Goal: Transaction & Acquisition: Purchase product/service

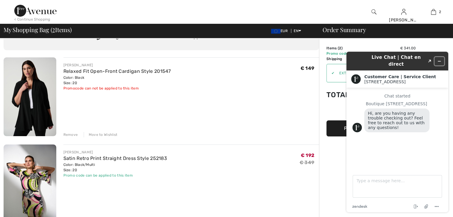
click at [441, 59] on icon "Minimize widget" at bounding box center [439, 61] width 4 height 4
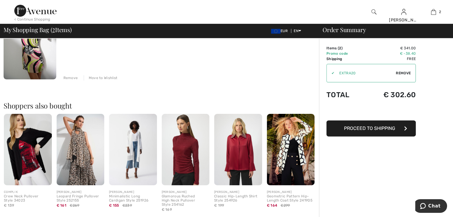
scroll to position [89, 0]
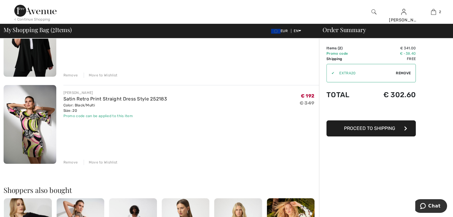
click at [371, 131] on button "Proceed to Shipping" at bounding box center [370, 129] width 89 height 16
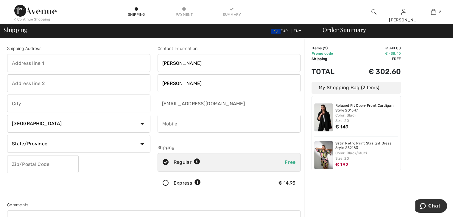
click at [139, 124] on select "Country [GEOGRAPHIC_DATA] [GEOGRAPHIC_DATA] [GEOGRAPHIC_DATA] [GEOGRAPHIC_DATA]…" at bounding box center [78, 124] width 143 height 18
select select "PL"
click at [7, 115] on select "Country [GEOGRAPHIC_DATA] [GEOGRAPHIC_DATA] [GEOGRAPHIC_DATA] [GEOGRAPHIC_DATA]…" at bounding box center [78, 124] width 143 height 18
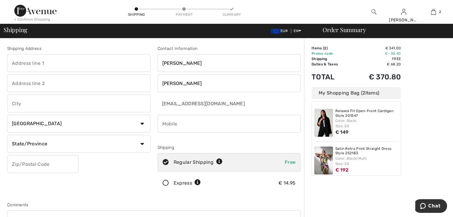
click at [49, 61] on input "text" at bounding box center [78, 63] width 143 height 18
type input "[STREET_ADDRESS]"
click at [29, 108] on input "text" at bounding box center [78, 104] width 143 height 18
type input "Krynki"
click at [70, 146] on select "State/Province [GEOGRAPHIC_DATA] [GEOGRAPHIC_DATA] [GEOGRAPHIC_DATA] [GEOGRAPHI…" at bounding box center [78, 144] width 143 height 18
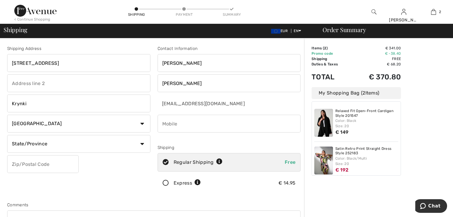
select select "PL"
click at [7, 135] on select "State/Province [GEOGRAPHIC_DATA] [GEOGRAPHIC_DATA] [GEOGRAPHIC_DATA] [GEOGRAPHI…" at bounding box center [78, 144] width 143 height 18
click at [22, 168] on input "text" at bounding box center [42, 164] width 71 height 18
type input "16120"
click at [179, 126] on input "phone" at bounding box center [228, 124] width 143 height 18
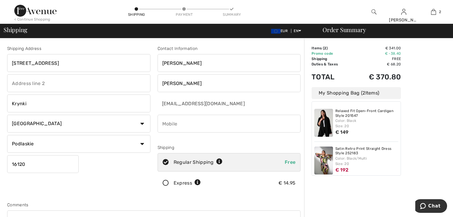
type input "48503001069"
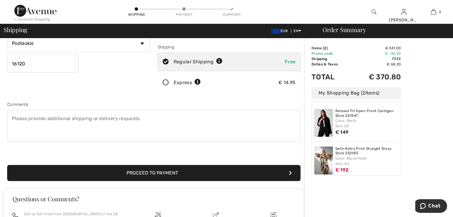
scroll to position [119, 0]
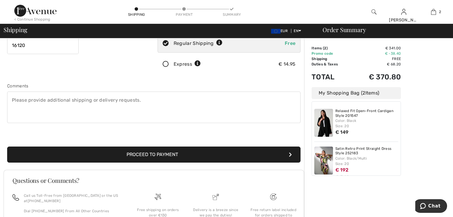
click at [284, 153] on button "Proceed to Payment" at bounding box center [153, 155] width 293 height 16
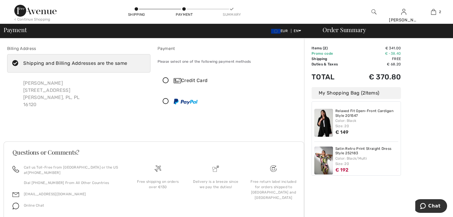
click at [14, 64] on icon at bounding box center [15, 63] width 16 height 6
click at [127, 64] on input "Shipping and Billing Addresses are the same" at bounding box center [129, 63] width 4 height 18
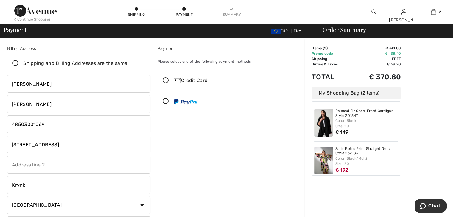
checkbox input "false"
drag, startPoint x: 60, startPoint y: 144, endPoint x: 0, endPoint y: 138, distance: 60.1
click at [0, 138] on div "Billing Address Shipping and Billing Addresses are the same Iwona Hansson Grodz…" at bounding box center [226, 211] width 453 height 346
type input "Krucza 6/27"
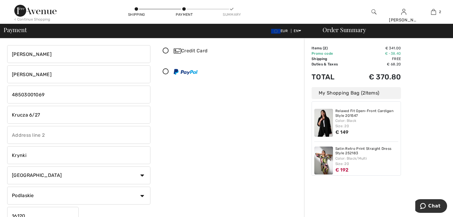
scroll to position [89, 0]
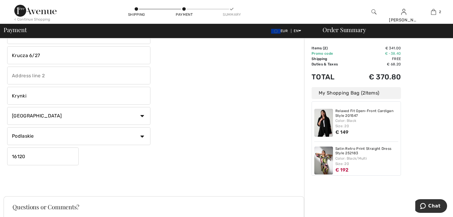
drag, startPoint x: 32, startPoint y: 95, endPoint x: 0, endPoint y: 87, distance: 33.2
click at [0, 88] on div "Billing Address Shipping and Billing Addresses are the same Iwona Hansson Grodz…" at bounding box center [226, 122] width 453 height 346
type input "Białystok"
drag, startPoint x: 37, startPoint y: 156, endPoint x: 0, endPoint y: 147, distance: 38.5
click at [0, 147] on div "Billing Address Shipping and Billing Addresses are the same Iwona Hansson Grodz…" at bounding box center [226, 122] width 453 height 346
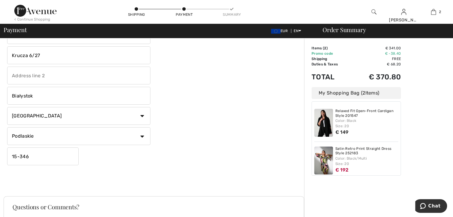
type input "15346"
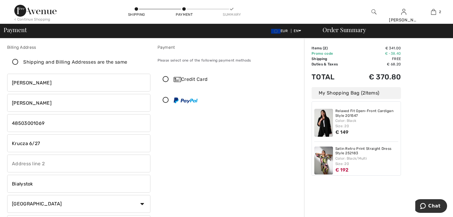
scroll to position [0, 0]
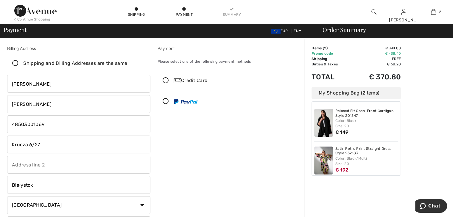
click at [165, 81] on icon at bounding box center [166, 81] width 16 height 6
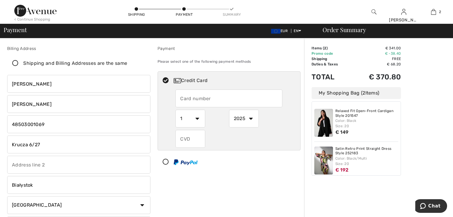
click at [196, 101] on input "text" at bounding box center [228, 99] width 107 height 18
type input "4728170119586810"
click at [200, 119] on select "1 2 3 4 5 6 7 8 9 10 11 12" at bounding box center [190, 119] width 30 height 18
select select "7"
click at [175, 110] on select "1 2 3 4 5 6 7 8 9 10 11 12" at bounding box center [190, 119] width 30 height 18
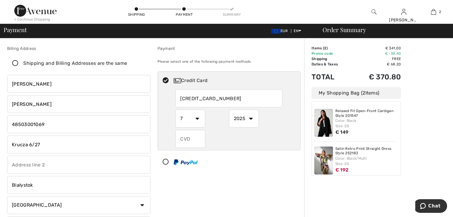
click at [250, 117] on select "2025 2026 2027 2028 2029 2030 2031 2032 2033 2034 2035" at bounding box center [244, 119] width 30 height 18
select select "2028"
click at [229, 110] on select "2025 2026 2027 2028 2029 2030 2031 2032 2033 2034 2035" at bounding box center [244, 119] width 30 height 18
click at [198, 137] on input "text" at bounding box center [190, 139] width 30 height 18
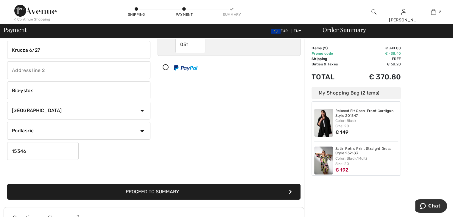
scroll to position [149, 0]
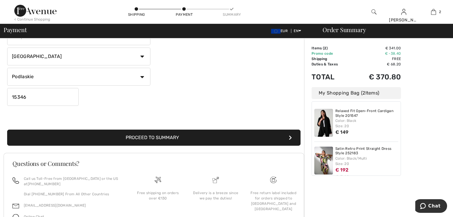
type input "051"
click at [291, 135] on button "Proceed to Summary" at bounding box center [153, 138] width 293 height 16
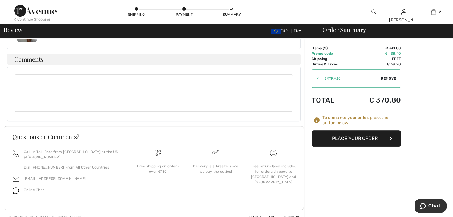
scroll to position [245, 0]
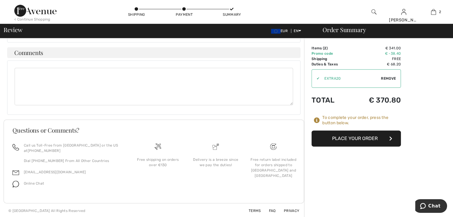
click at [382, 139] on button "Place Your Order" at bounding box center [355, 139] width 89 height 16
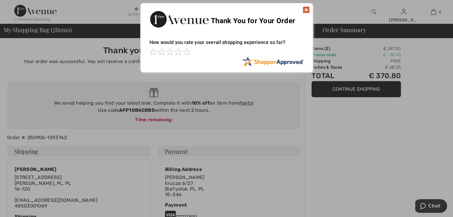
click at [304, 10] on img at bounding box center [305, 9] width 7 height 7
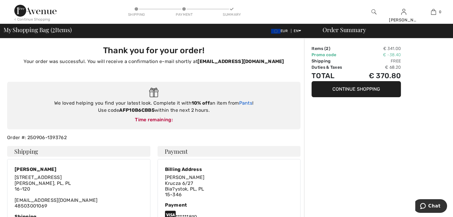
click at [248, 102] on link "Pants" at bounding box center [245, 103] width 13 height 6
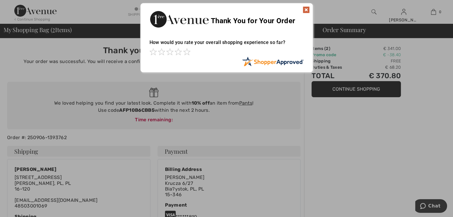
click at [305, 10] on img at bounding box center [305, 9] width 7 height 7
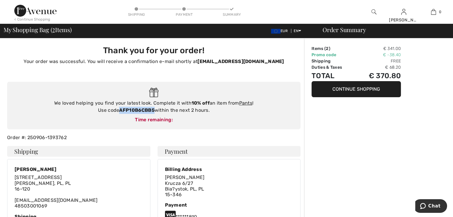
drag, startPoint x: 119, startPoint y: 111, endPoint x: 155, endPoint y: 108, distance: 36.1
click at [155, 108] on div "We loved helping you find your latest look. Complete it with 10% off an item fr…" at bounding box center [153, 107] width 281 height 14
copy strong "AFP10B6CBB5"
click at [250, 104] on link "Pants" at bounding box center [245, 103] width 13 height 6
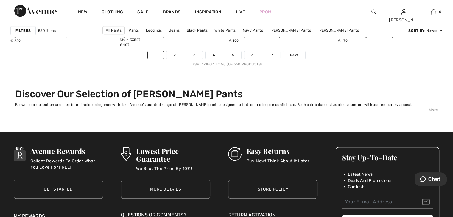
scroll to position [2887, 0]
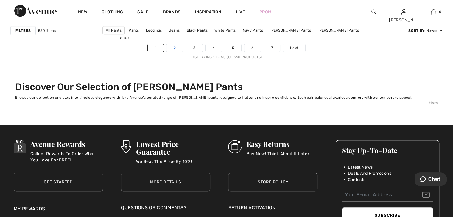
click at [173, 47] on link "2" at bounding box center [174, 48] width 16 height 8
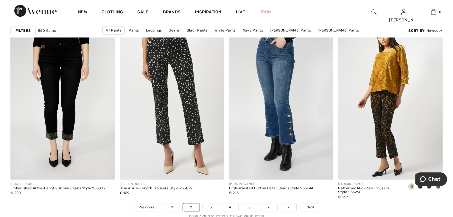
scroll to position [2738, 0]
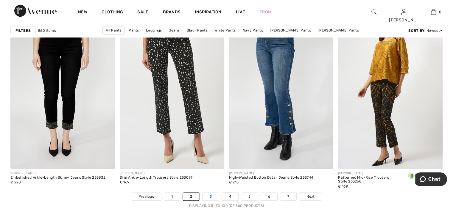
click at [211, 196] on link "3" at bounding box center [210, 197] width 16 height 8
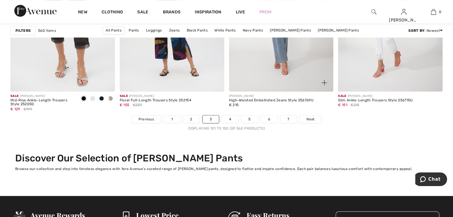
scroll to position [2797, 0]
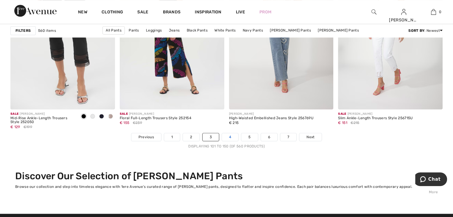
click at [230, 137] on link "4" at bounding box center [230, 137] width 16 height 8
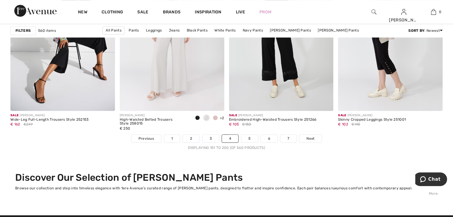
scroll to position [2797, 0]
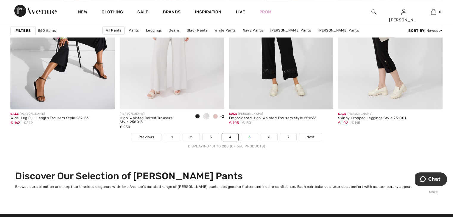
click at [250, 136] on link "5" at bounding box center [249, 137] width 16 height 8
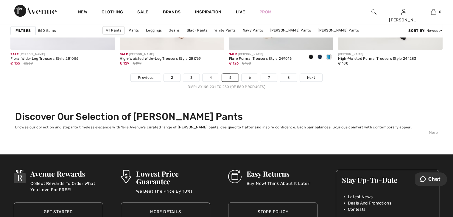
scroll to position [2887, 0]
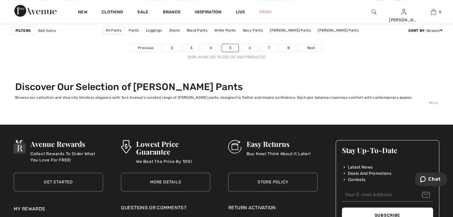
click at [248, 50] on link "6" at bounding box center [249, 48] width 16 height 8
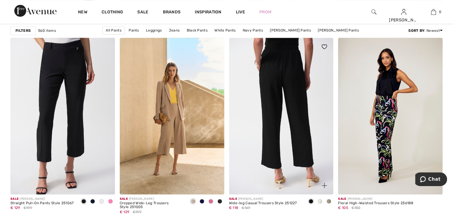
scroll to position [655, 0]
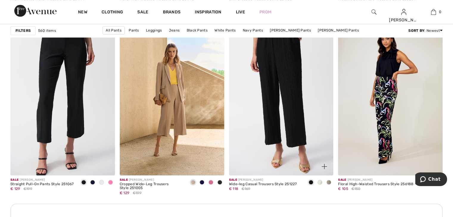
click at [320, 182] on span at bounding box center [319, 182] width 5 height 5
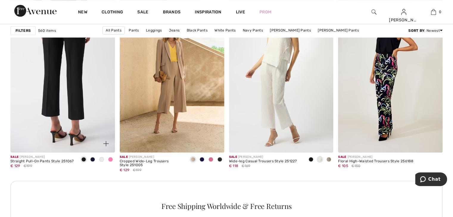
scroll to position [684, 0]
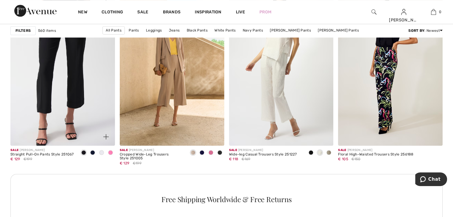
click at [91, 152] on span at bounding box center [92, 152] width 5 height 5
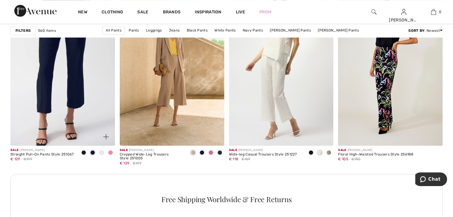
click at [100, 153] on span at bounding box center [101, 152] width 5 height 5
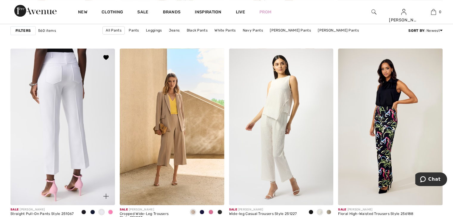
scroll to position [655, 0]
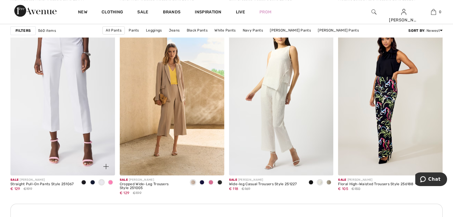
click at [111, 182] on span at bounding box center [110, 182] width 5 height 5
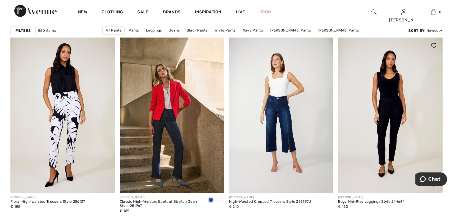
scroll to position [923, 0]
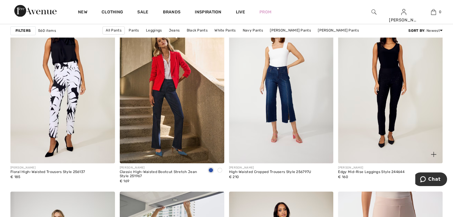
click at [381, 99] on img at bounding box center [390, 85] width 104 height 157
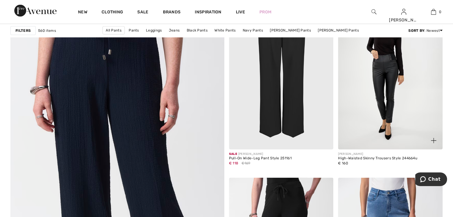
scroll to position [1577, 0]
click at [393, 90] on img at bounding box center [390, 71] width 104 height 157
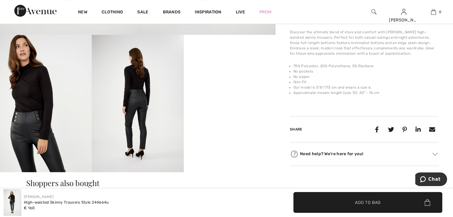
scroll to position [238, 0]
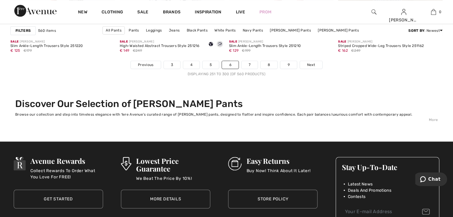
scroll to position [2887, 0]
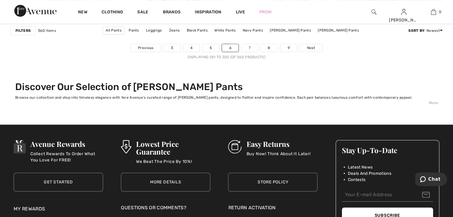
click at [250, 49] on link "7" at bounding box center [249, 48] width 16 height 8
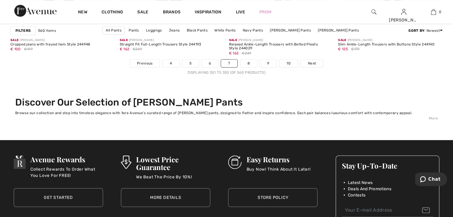
scroll to position [2857, 0]
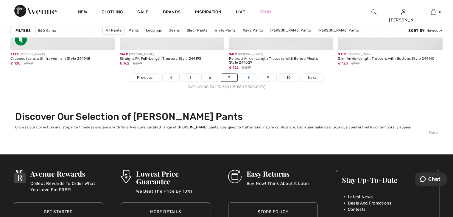
click at [246, 78] on link "8" at bounding box center [248, 78] width 17 height 8
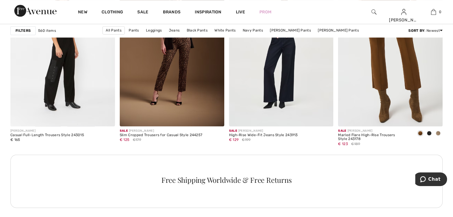
scroll to position [714, 0]
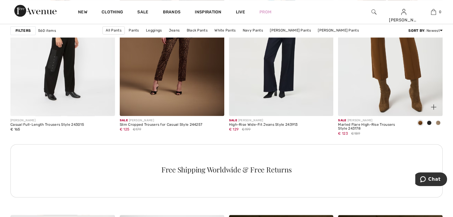
click at [438, 122] on span at bounding box center [437, 123] width 5 height 5
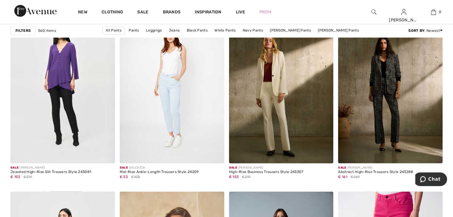
scroll to position [893, 0]
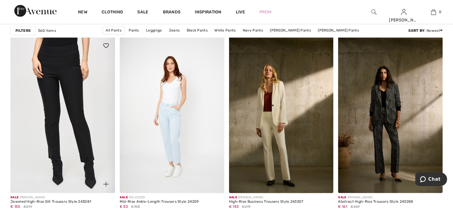
click at [66, 110] on img at bounding box center [62, 115] width 104 height 157
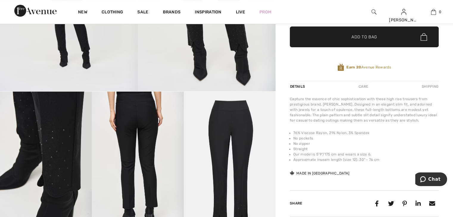
scroll to position [208, 0]
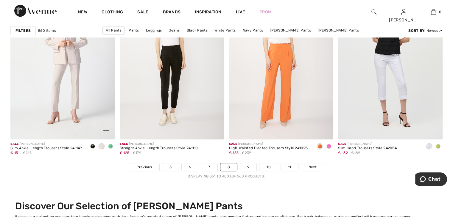
scroll to position [2768, 0]
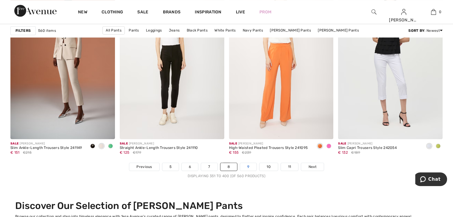
click at [248, 167] on link "9" at bounding box center [248, 167] width 16 height 8
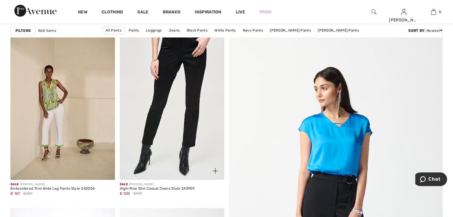
scroll to position [89, 0]
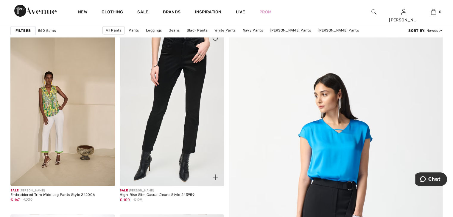
click at [175, 97] on img at bounding box center [172, 108] width 104 height 157
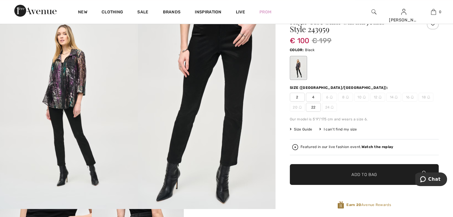
scroll to position [60, 0]
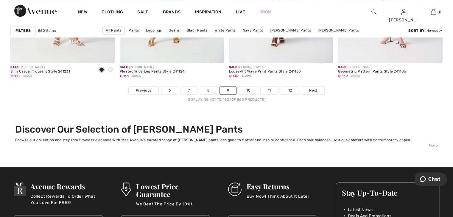
scroll to position [2827, 0]
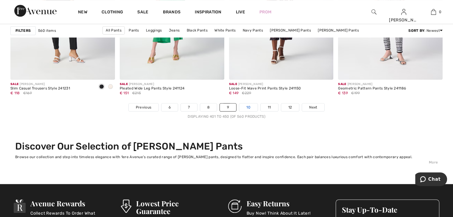
click at [253, 107] on link "10" at bounding box center [248, 108] width 18 height 8
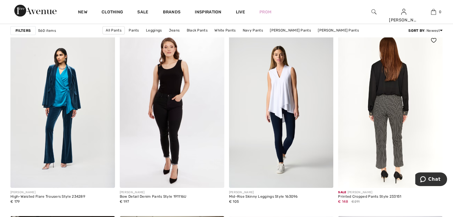
scroll to position [1905, 0]
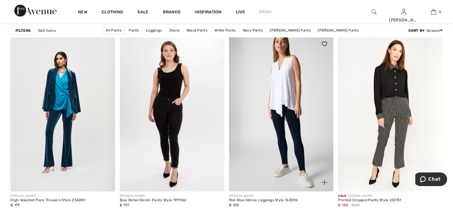
click at [274, 105] on img at bounding box center [281, 113] width 104 height 157
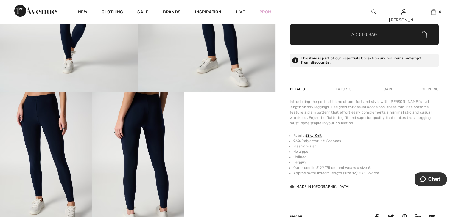
scroll to position [179, 0]
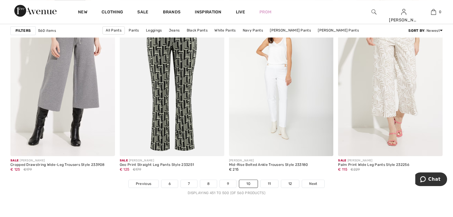
scroll to position [2738, 0]
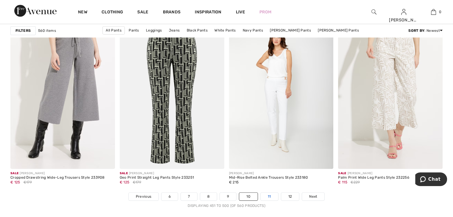
click at [268, 197] on link "11" at bounding box center [269, 197] width 18 height 8
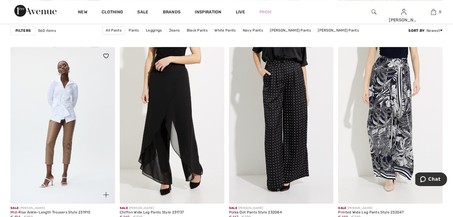
scroll to position [625, 0]
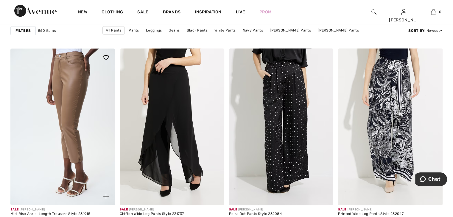
click at [79, 111] on img at bounding box center [62, 127] width 104 height 157
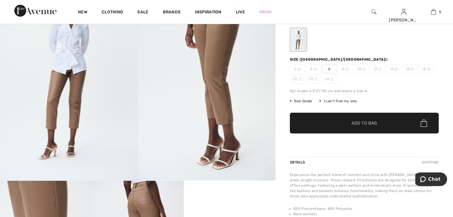
scroll to position [60, 0]
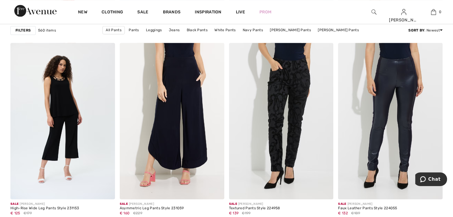
scroll to position [1101, 0]
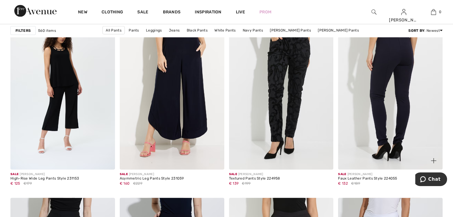
click at [377, 91] on img at bounding box center [390, 91] width 104 height 157
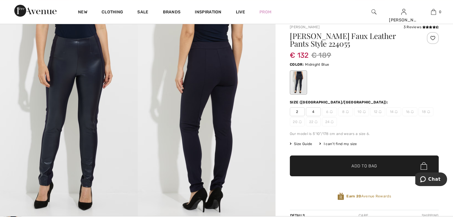
scroll to position [30, 0]
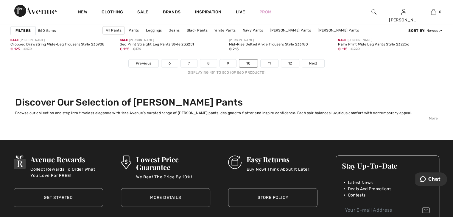
scroll to position [2857, 0]
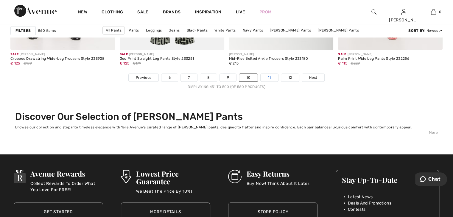
click at [265, 74] on link "11" at bounding box center [269, 78] width 18 height 8
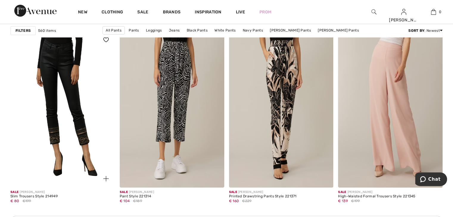
scroll to position [2083, 0]
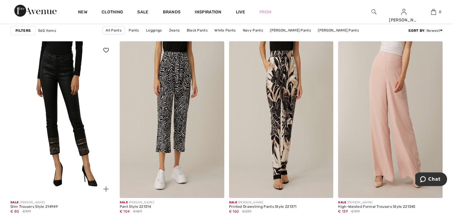
click at [67, 86] on img at bounding box center [62, 119] width 104 height 157
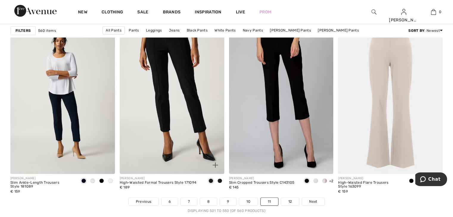
scroll to position [2738, 0]
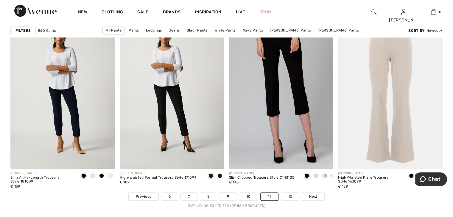
click at [289, 197] on link "12" at bounding box center [290, 197] width 18 height 8
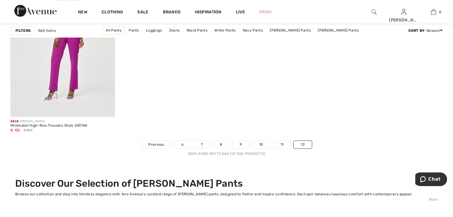
scroll to position [714, 0]
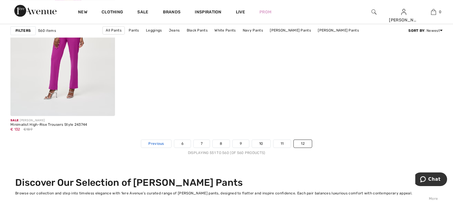
click at [158, 143] on span "Previous" at bounding box center [155, 143] width 15 height 5
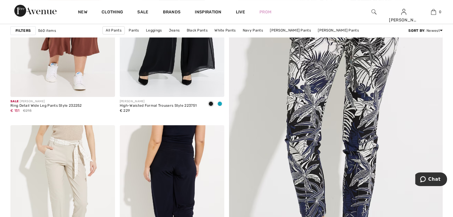
scroll to position [179, 0]
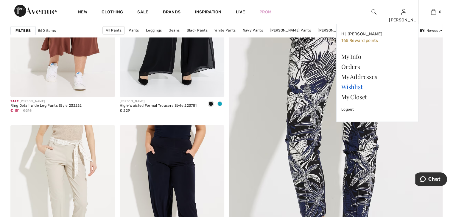
click at [357, 86] on link "Wishlist" at bounding box center [377, 87] width 72 height 10
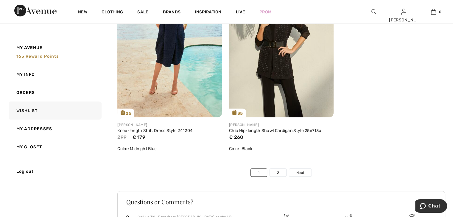
scroll to position [3482, 0]
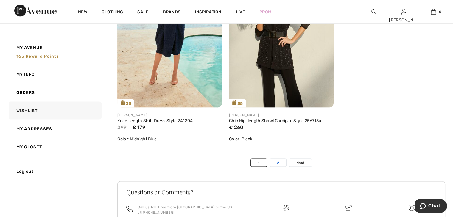
click at [273, 165] on link "2" at bounding box center [278, 163] width 16 height 8
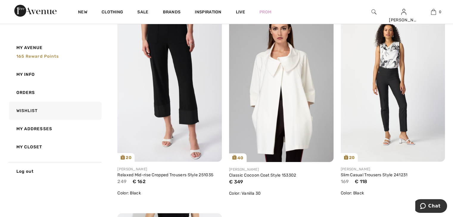
scroll to position [60, 0]
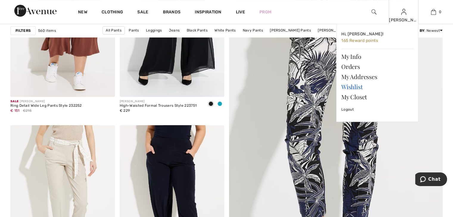
click at [350, 86] on link "Wishlist" at bounding box center [377, 87] width 72 height 10
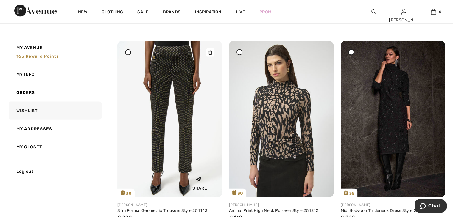
scroll to position [1309, 0]
click at [169, 91] on img at bounding box center [169, 119] width 104 height 156
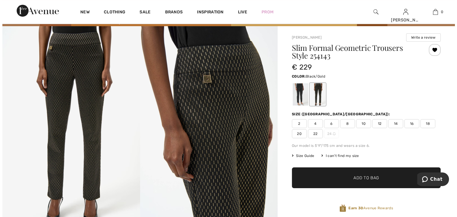
scroll to position [30, 0]
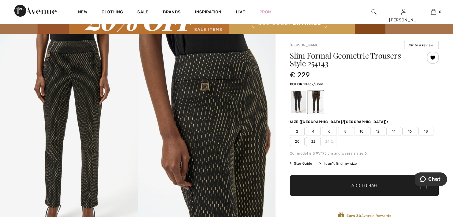
click at [73, 87] on img at bounding box center [69, 137] width 138 height 206
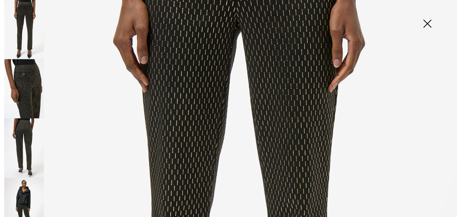
scroll to position [134, 0]
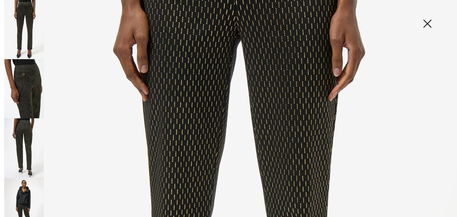
click at [36, 81] on img at bounding box center [24, 88] width 40 height 59
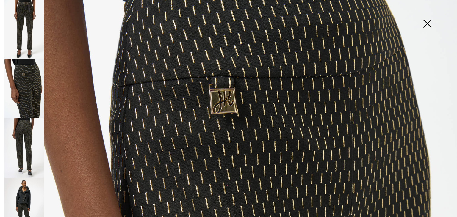
scroll to position [44, 0]
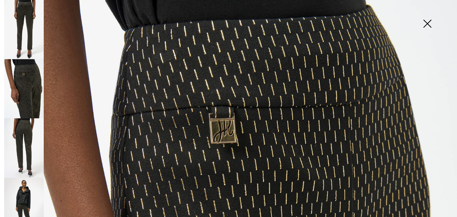
click at [21, 142] on img at bounding box center [24, 147] width 40 height 59
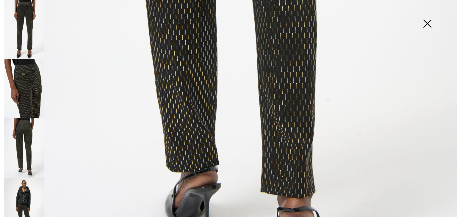
scroll to position [417, 0]
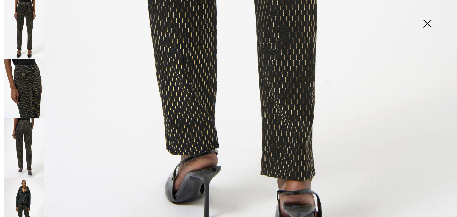
click at [26, 195] on img at bounding box center [24, 207] width 40 height 59
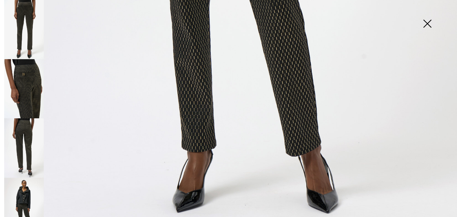
scroll to position [68, 0]
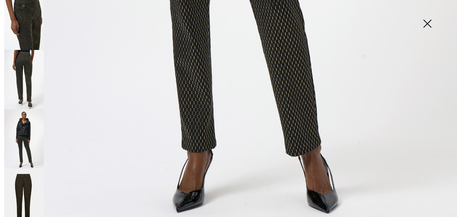
click at [28, 176] on img at bounding box center [24, 198] width 40 height 59
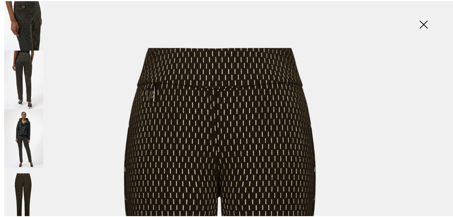
scroll to position [15, 0]
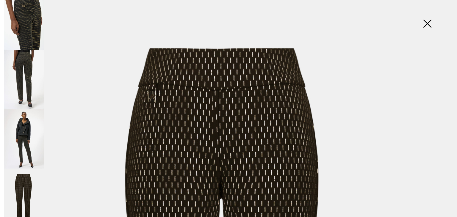
click at [426, 21] on img at bounding box center [427, 24] width 30 height 31
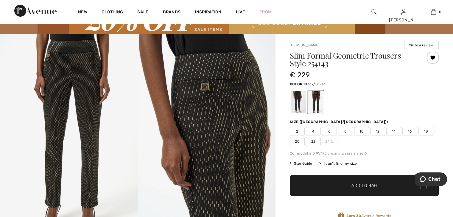
click at [296, 103] on div at bounding box center [297, 102] width 15 height 22
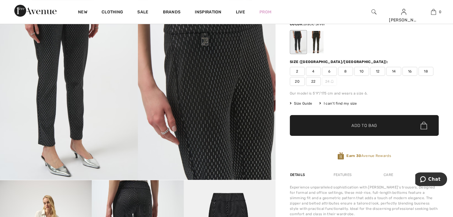
scroll to position [89, 0]
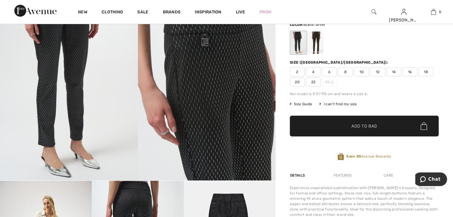
click at [76, 62] on img at bounding box center [69, 77] width 138 height 206
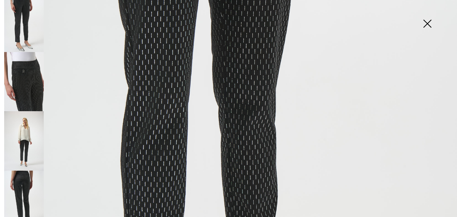
scroll to position [223, 0]
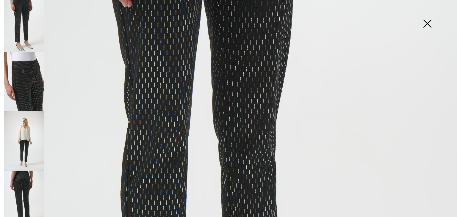
click at [27, 81] on img at bounding box center [24, 81] width 40 height 59
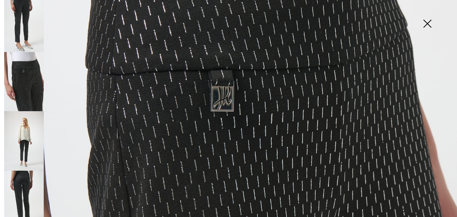
scroll to position [74, 0]
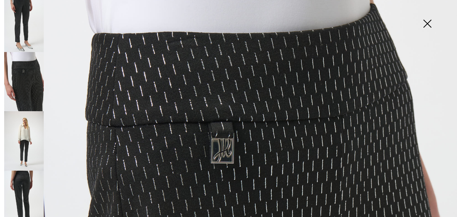
click at [26, 136] on img at bounding box center [24, 140] width 40 height 59
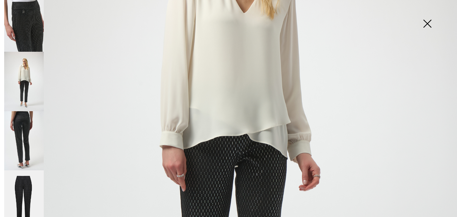
scroll to position [68, 0]
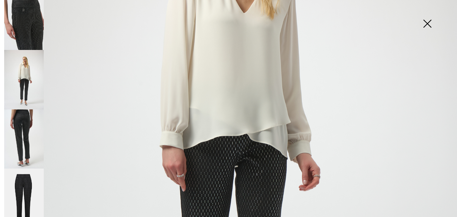
click at [23, 120] on img at bounding box center [24, 139] width 40 height 59
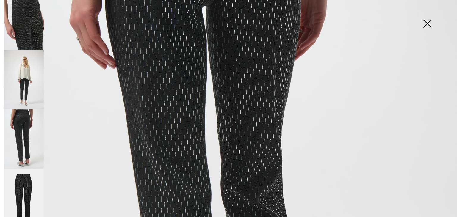
scroll to position [179, 0]
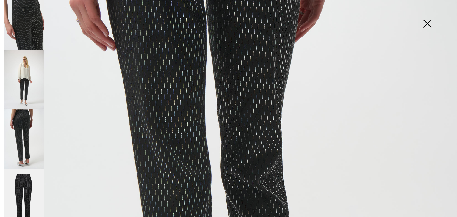
click at [28, 185] on img at bounding box center [24, 199] width 40 height 60
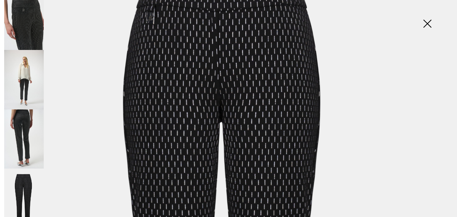
scroll to position [119, 0]
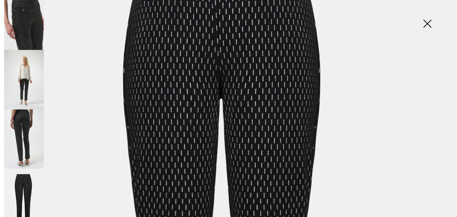
click at [427, 24] on img at bounding box center [427, 24] width 30 height 31
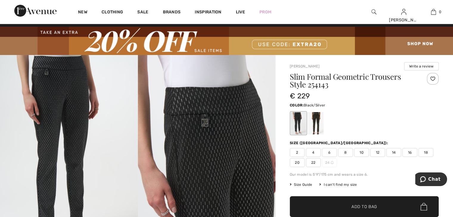
scroll to position [0, 0]
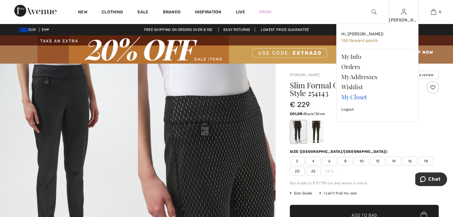
click at [356, 97] on link "My Closet" at bounding box center [377, 97] width 72 height 10
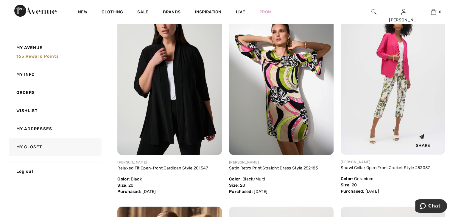
scroll to position [119, 0]
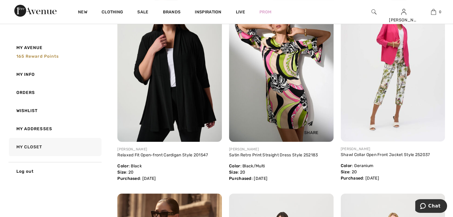
click at [275, 75] on img at bounding box center [281, 63] width 104 height 157
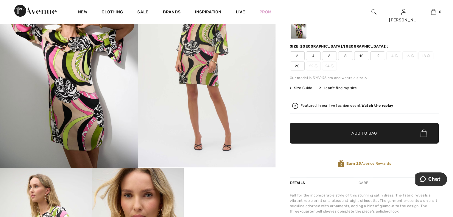
scroll to position [89, 0]
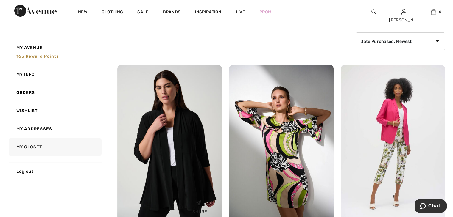
scroll to position [119, 0]
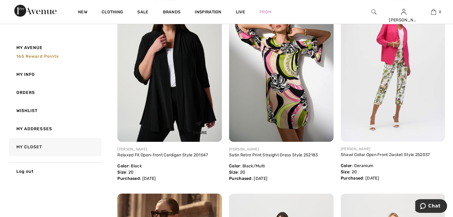
click at [172, 80] on img at bounding box center [169, 63] width 104 height 157
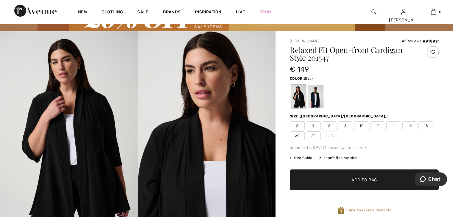
scroll to position [30, 0]
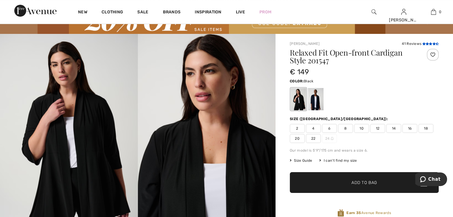
click at [426, 43] on icon at bounding box center [426, 43] width 3 height 3
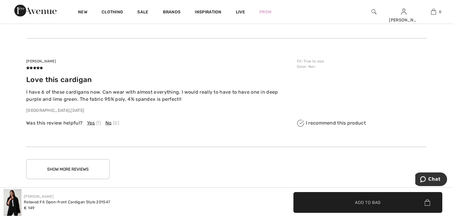
scroll to position [1201, 0]
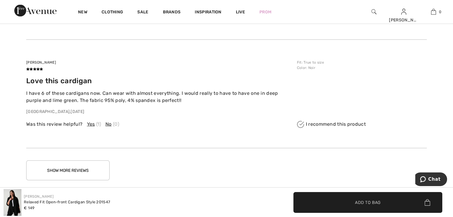
click at [90, 171] on button "Show More Reviews" at bounding box center [67, 171] width 83 height 20
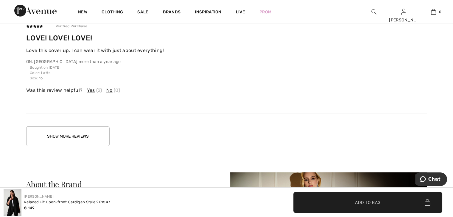
scroll to position [1588, 0]
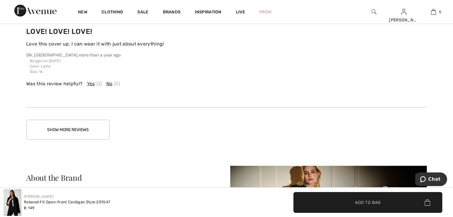
click at [95, 129] on button "Show More Reviews" at bounding box center [67, 130] width 83 height 20
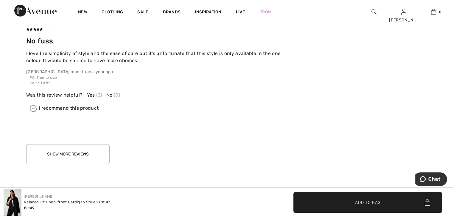
scroll to position [1945, 0]
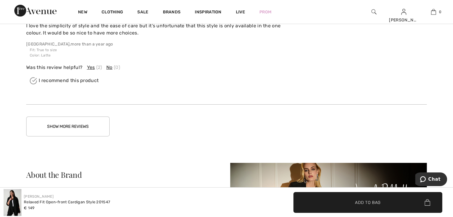
click at [71, 124] on button "Show More Reviews" at bounding box center [67, 127] width 83 height 20
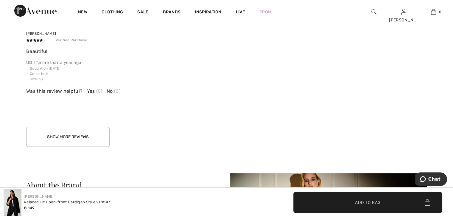
scroll to position [2302, 0]
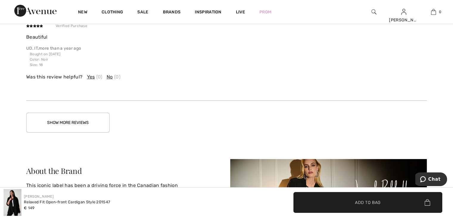
click at [82, 121] on button "Show More Reviews" at bounding box center [67, 123] width 83 height 20
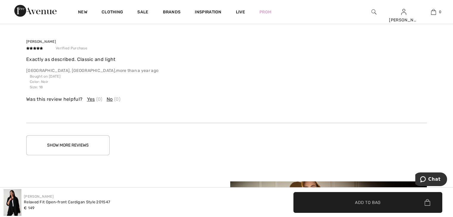
scroll to position [2600, 0]
click at [62, 144] on button "Show More Reviews" at bounding box center [67, 145] width 83 height 20
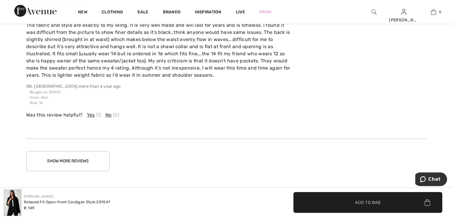
scroll to position [3016, 0]
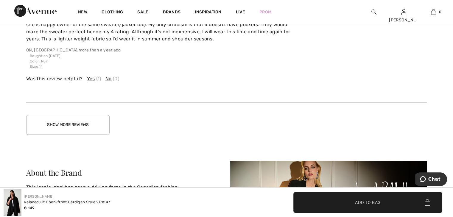
click at [67, 123] on button "Show More Reviews" at bounding box center [67, 125] width 83 height 20
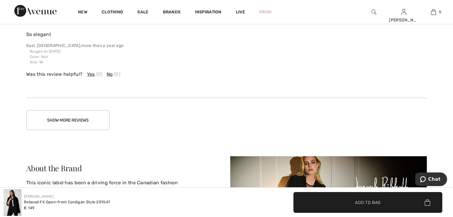
scroll to position [3374, 0]
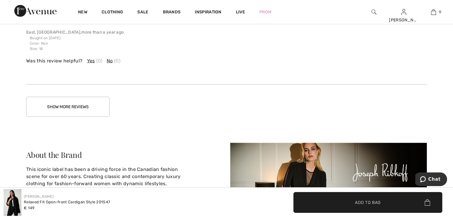
click at [80, 107] on button "Show More Reviews" at bounding box center [67, 107] width 83 height 20
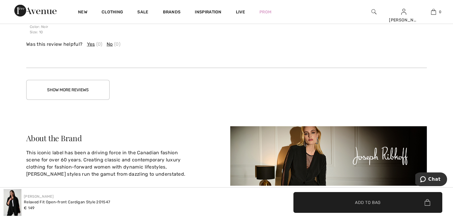
scroll to position [3731, 0]
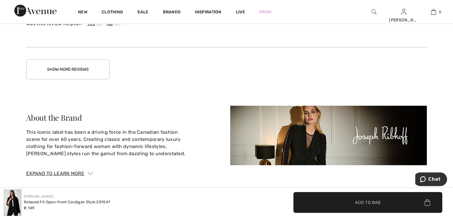
click at [75, 67] on button "Show More Reviews" at bounding box center [67, 70] width 83 height 20
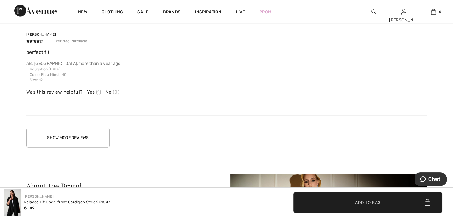
scroll to position [3998, 0]
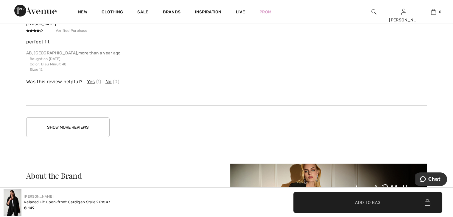
click at [56, 125] on button "Show More Reviews" at bounding box center [67, 128] width 83 height 20
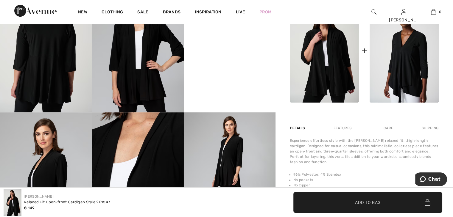
scroll to position [223, 0]
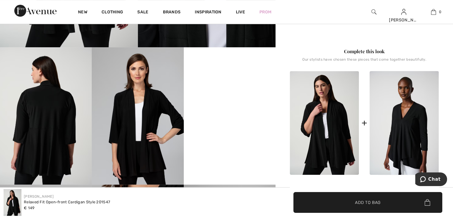
click at [224, 93] on video "Your browser does not support the video tag." at bounding box center [230, 70] width 92 height 46
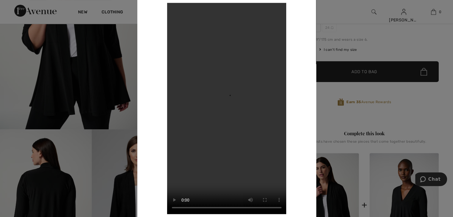
scroll to position [134, 0]
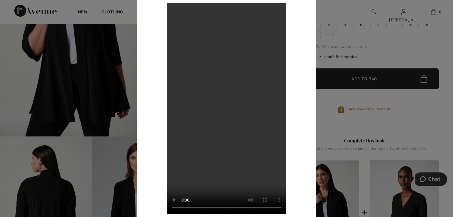
click at [419, 44] on div at bounding box center [226, 108] width 453 height 217
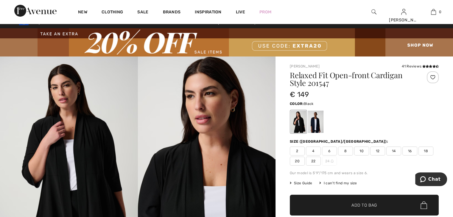
scroll to position [0, 0]
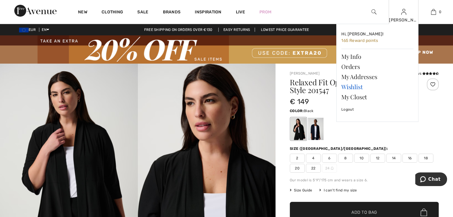
click at [350, 85] on link "Wishlist" at bounding box center [377, 87] width 72 height 10
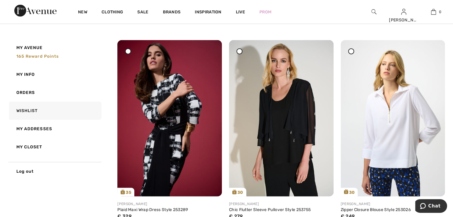
scroll to position [1547, 0]
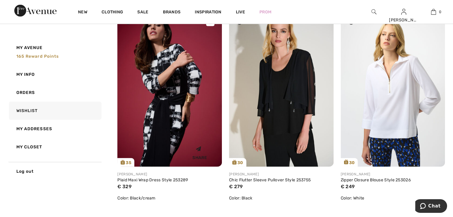
click at [170, 84] on img at bounding box center [169, 88] width 104 height 157
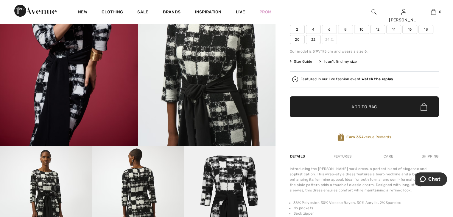
scroll to position [60, 0]
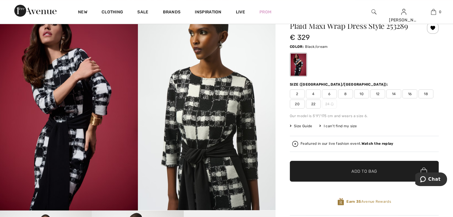
click at [369, 144] on strong "Watch the replay" at bounding box center [377, 144] width 32 height 4
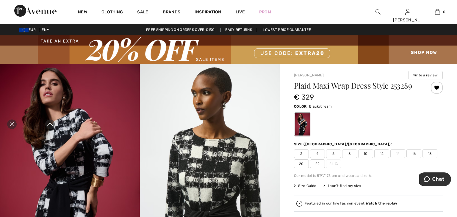
scroll to position [0, 0]
click at [10, 124] on icon "Close live curation" at bounding box center [11, 124] width 7 height 7
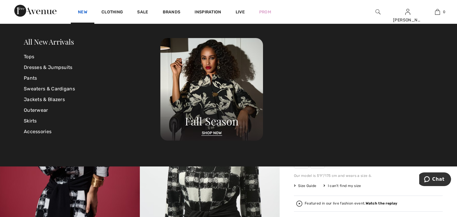
click at [86, 14] on link "New" at bounding box center [82, 13] width 9 height 6
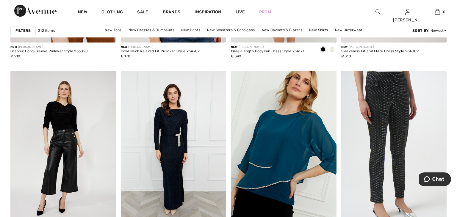
scroll to position [2738, 0]
